Goal: Submit feedback/report problem: Submit feedback/report problem

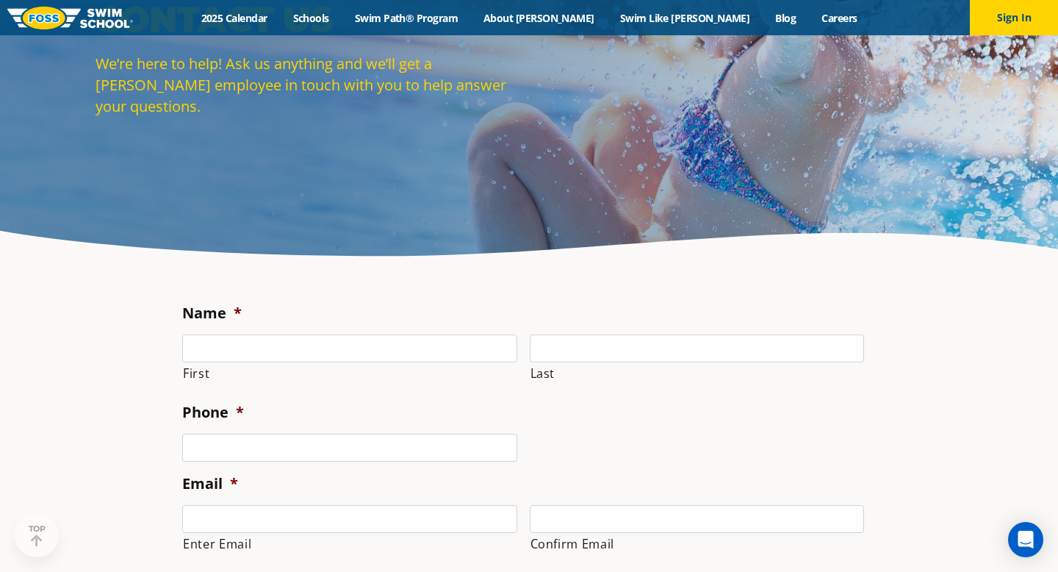
scroll to position [159, 0]
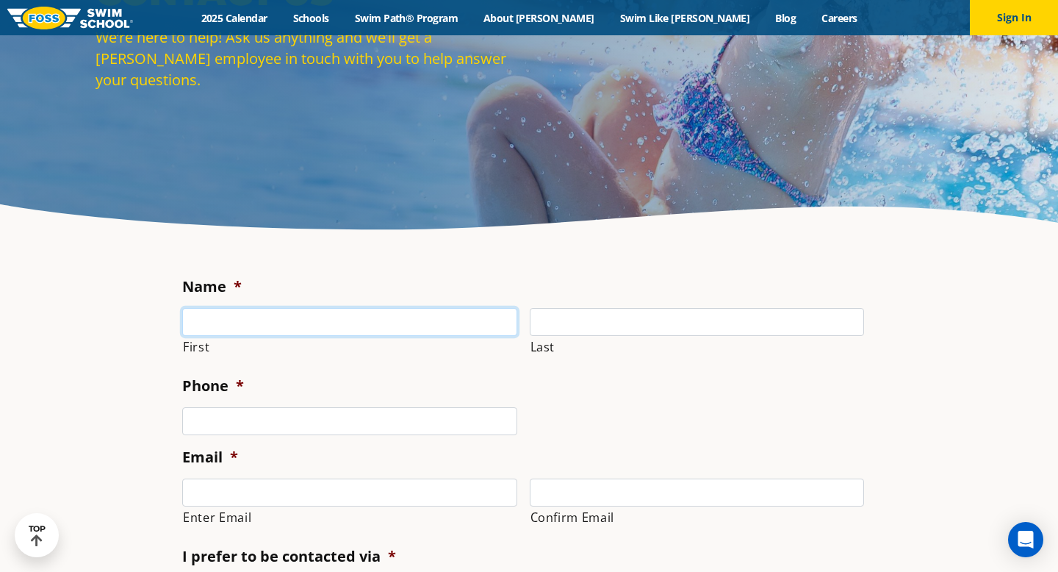
click at [335, 331] on input "First" at bounding box center [349, 322] width 335 height 28
type input "[PERSON_NAME]"
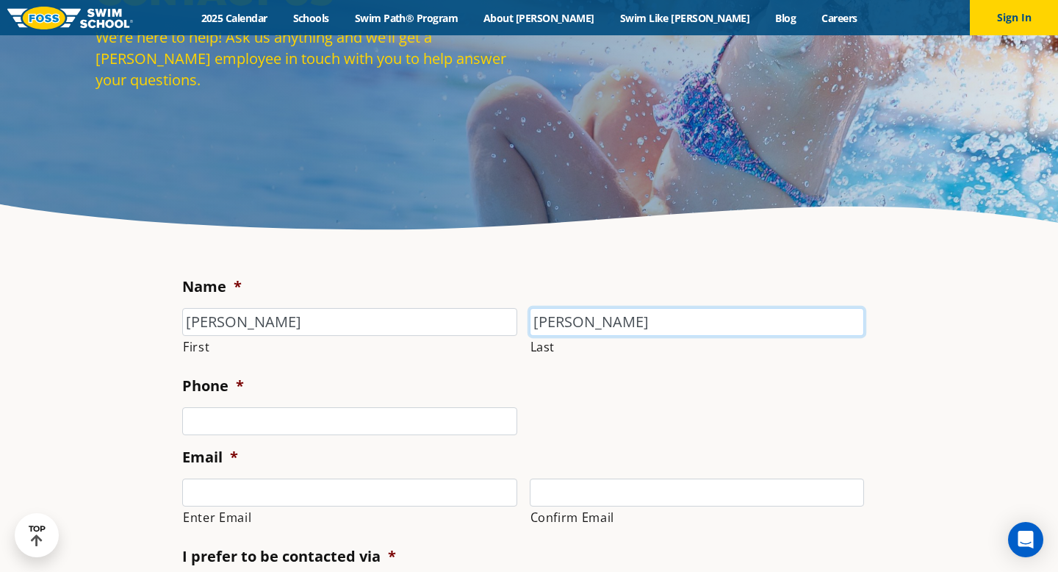
type input "[PERSON_NAME]"
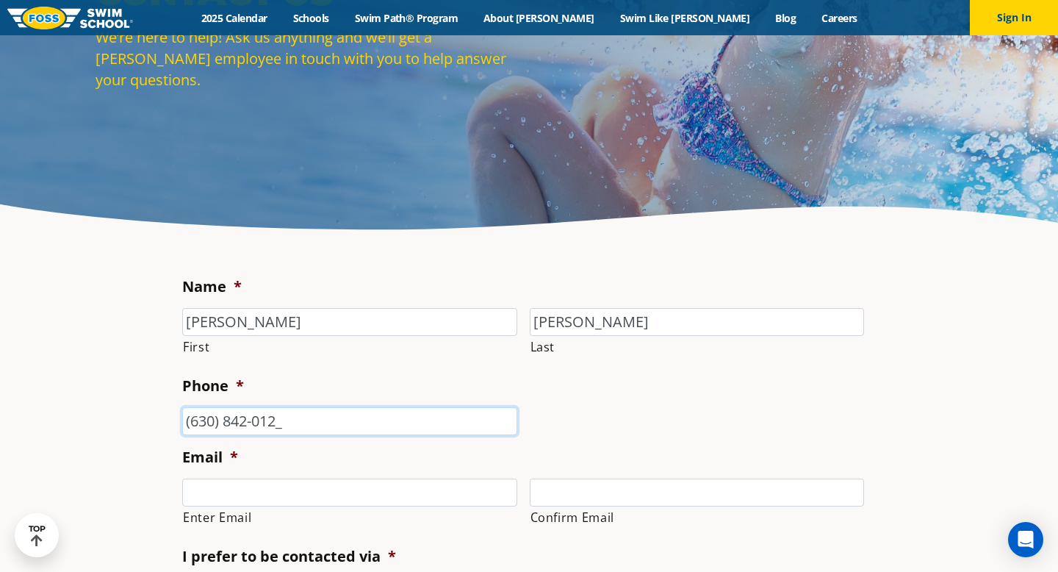
type input "[PHONE_NUMBER]"
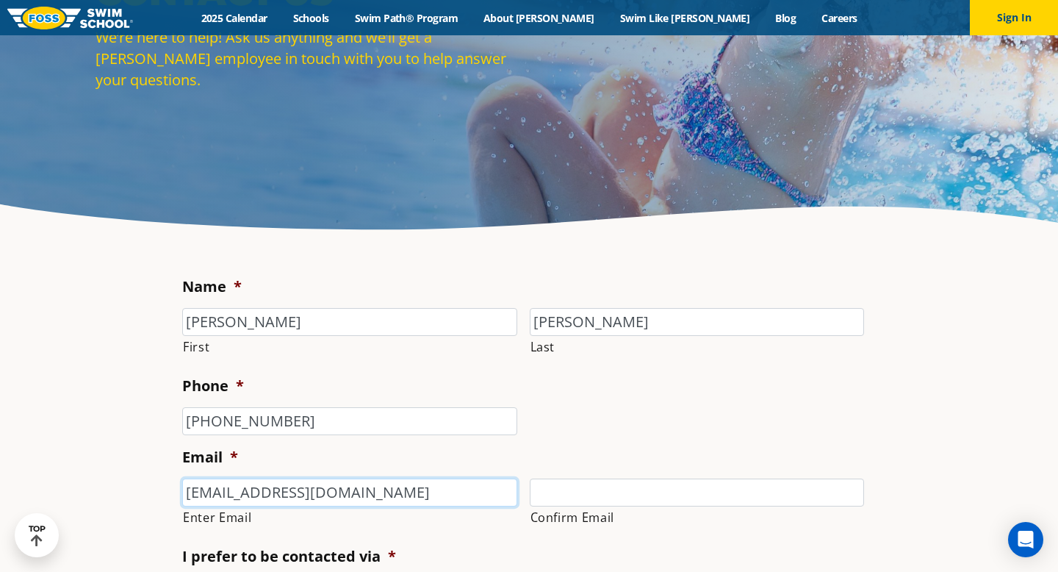
type input "[EMAIL_ADDRESS][DOMAIN_NAME]"
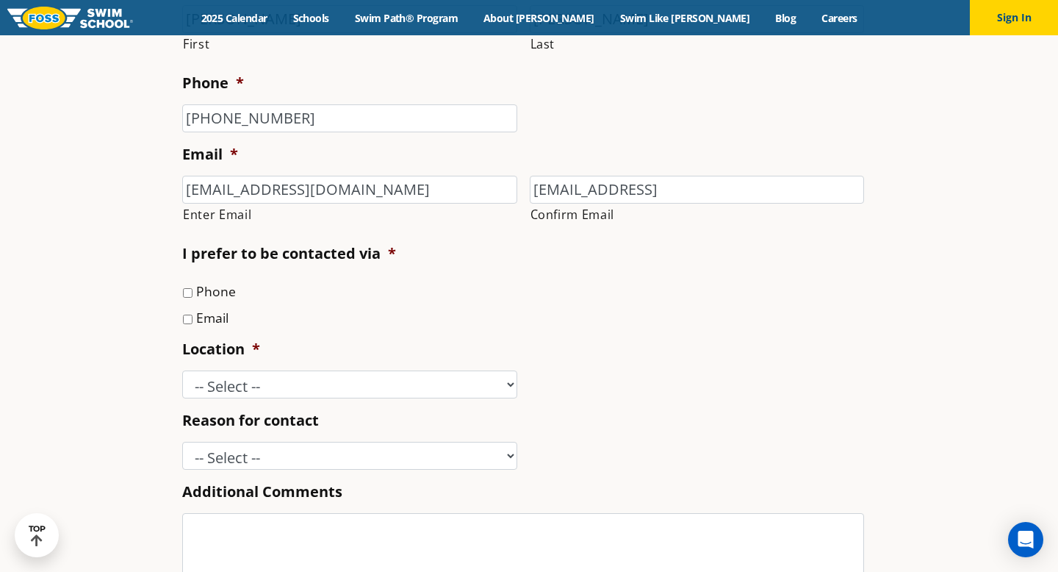
scroll to position [468, 0]
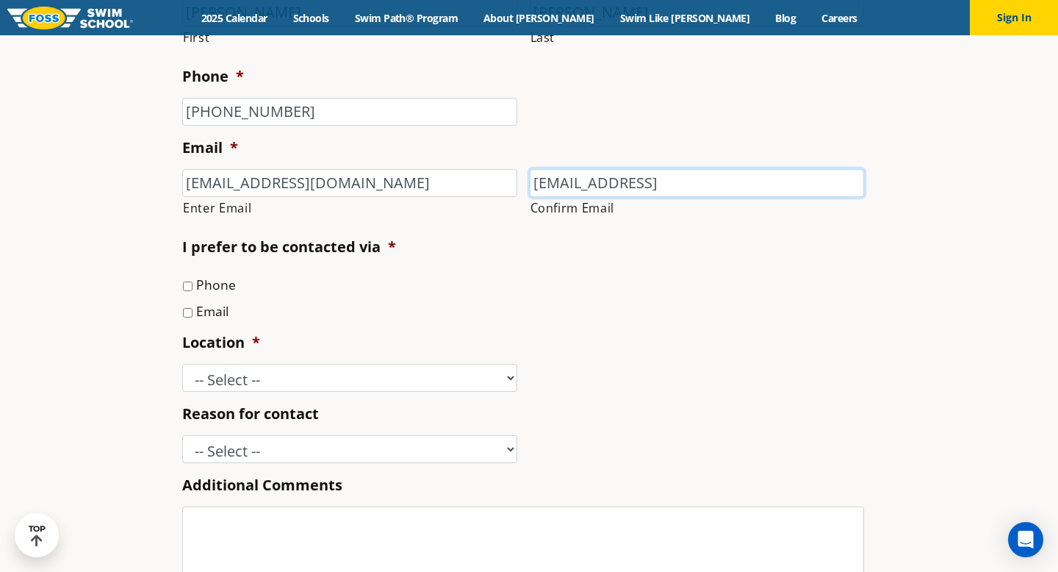
click at [743, 173] on input "[EMAIL_ADDRESS]" at bounding box center [697, 183] width 335 height 28
type input "[EMAIL_ADDRESS][DOMAIN_NAME]"
click at [188, 314] on input "Email" at bounding box center [188, 313] width 10 height 10
checkbox input "true"
click at [249, 370] on select "-- Select -- [GEOGRAPHIC_DATA], [GEOGRAPHIC_DATA] [GEOGRAPHIC_DATA] [GEOGRAPHIC…" at bounding box center [349, 378] width 335 height 28
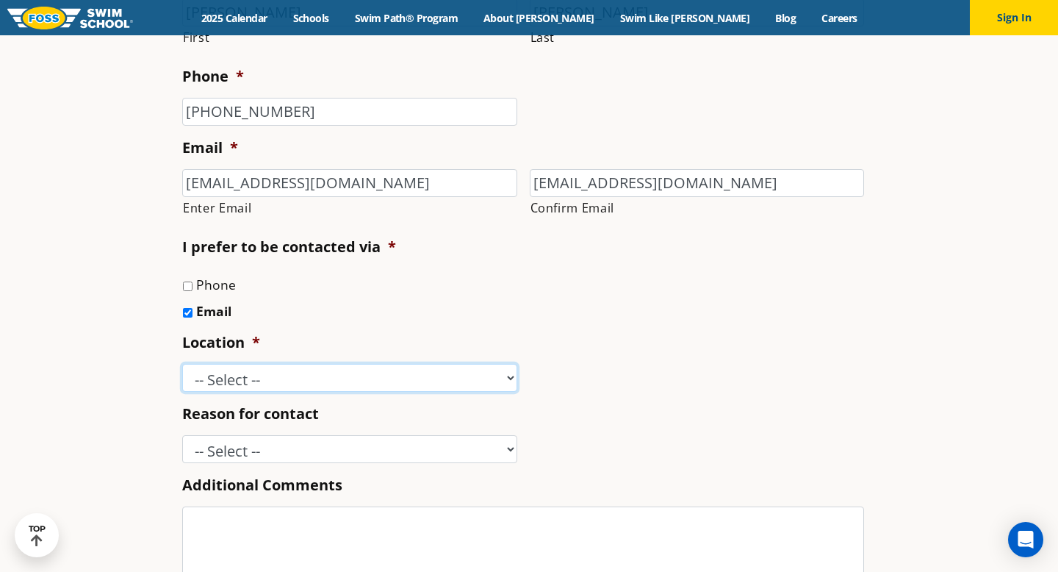
select select "SLP"
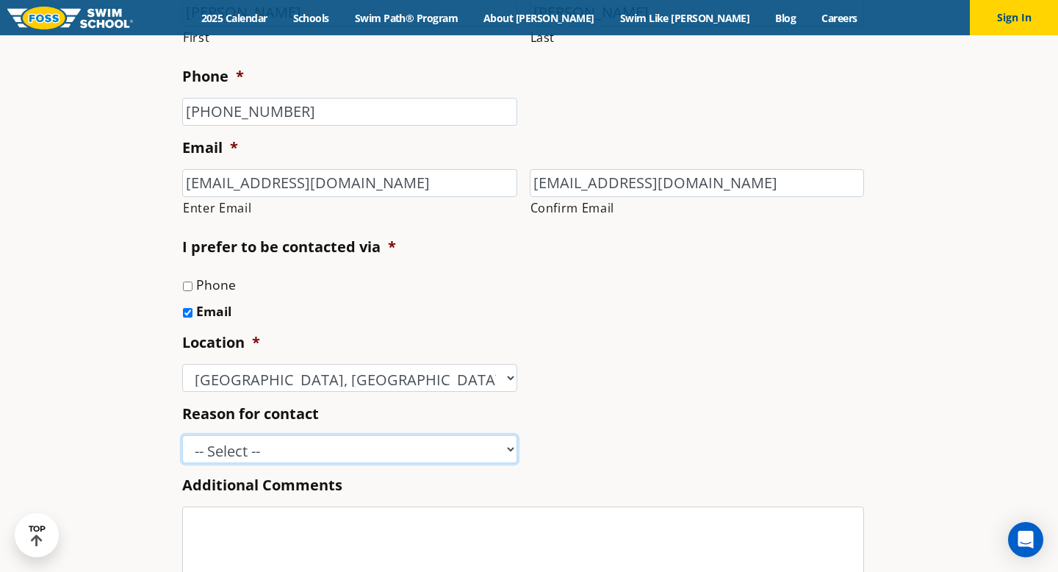
click at [270, 456] on select "-- Select -- Enrollment issue Program question What level is best for my child?…" at bounding box center [349, 449] width 335 height 28
select select "Other"
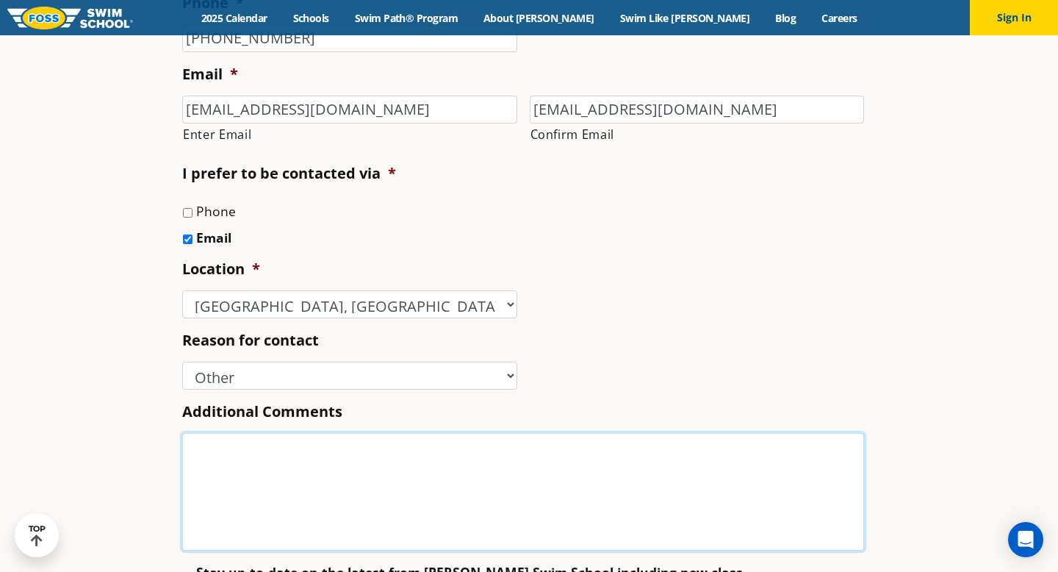
click at [256, 493] on textarea "Additional Comments" at bounding box center [523, 492] width 682 height 118
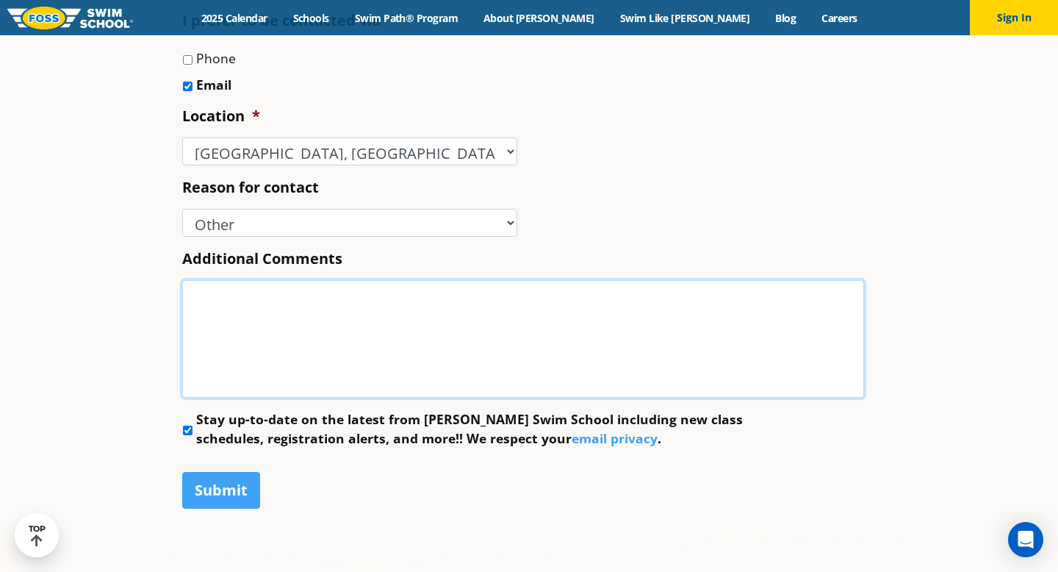
scroll to position [697, 0]
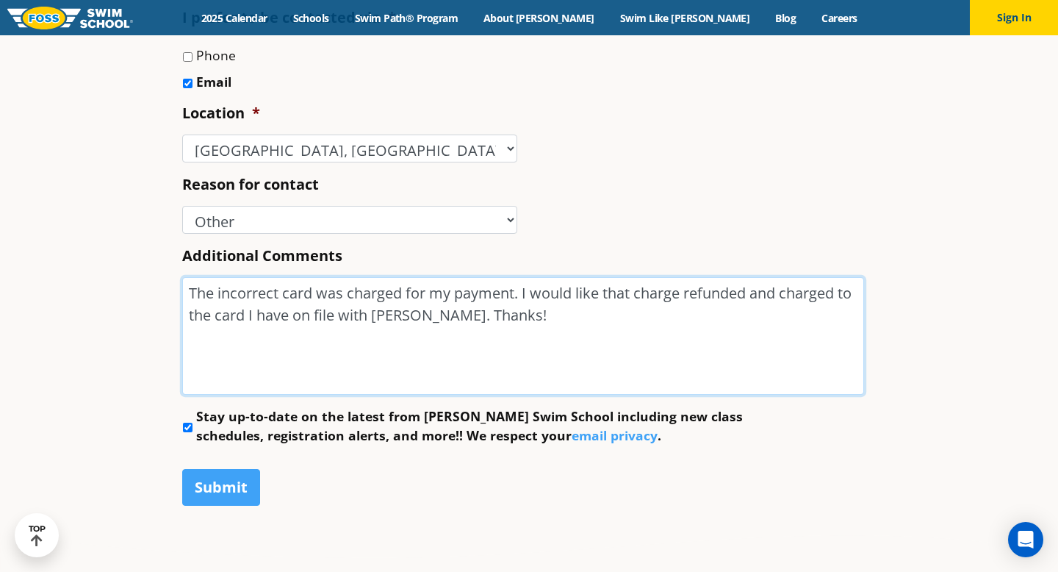
type textarea "The incorrect card was charged for my payment. I would like that charge refunde…"
click at [186, 421] on li "Stay up-to-date on the latest from [PERSON_NAME] Swim School including new clas…" at bounding box center [529, 425] width 694 height 39
click at [187, 430] on input "Stay up-to-date on the latest from [PERSON_NAME] Swim School including new clas…" at bounding box center [188, 428] width 10 height 10
checkbox input "false"
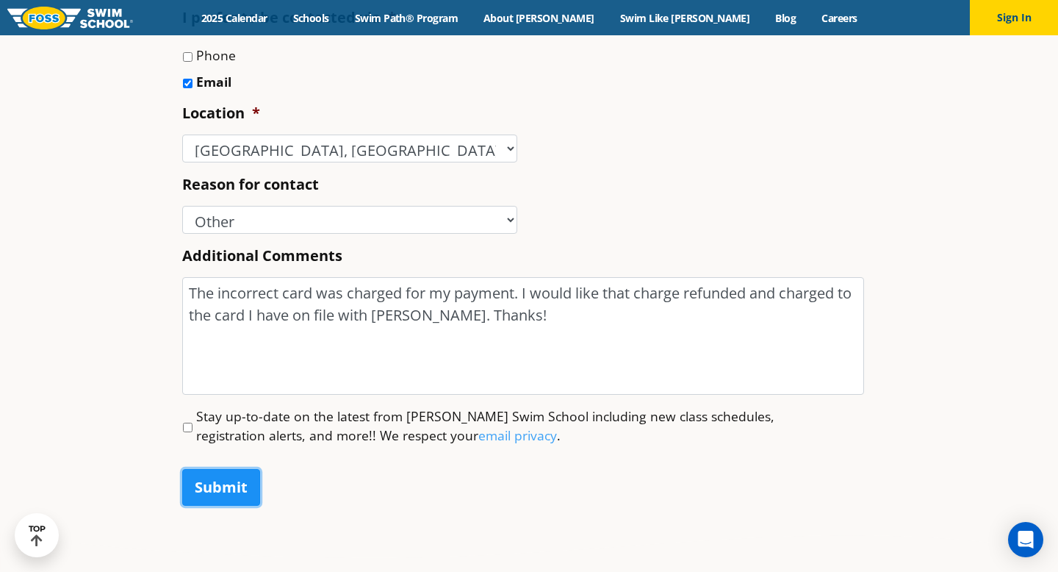
click at [206, 491] on input "Submit" at bounding box center [221, 487] width 78 height 37
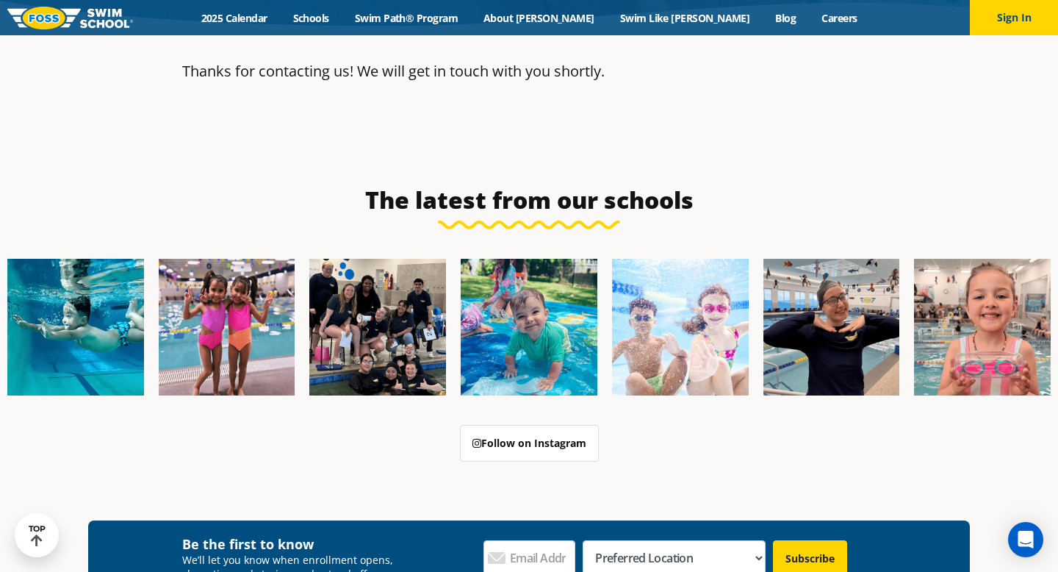
scroll to position [349, 0]
